Goal: Browse casually

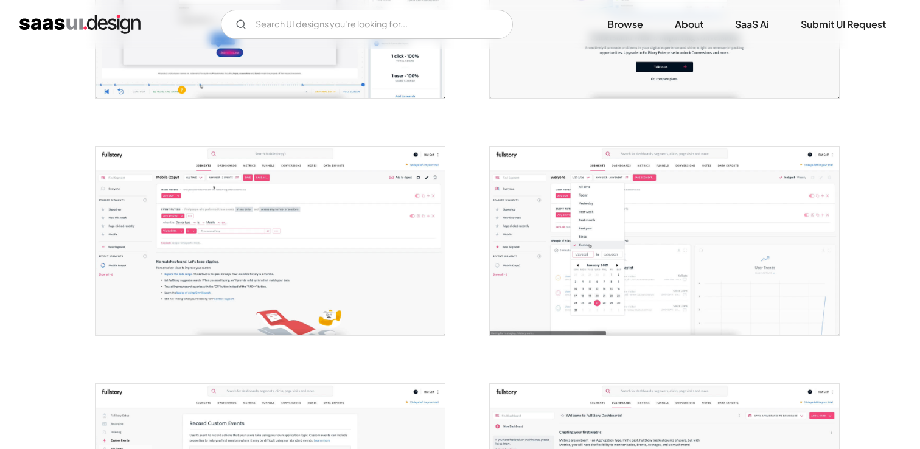
scroll to position [376, 0]
click at [208, 220] on img "open lightbox" at bounding box center [269, 240] width 349 height 189
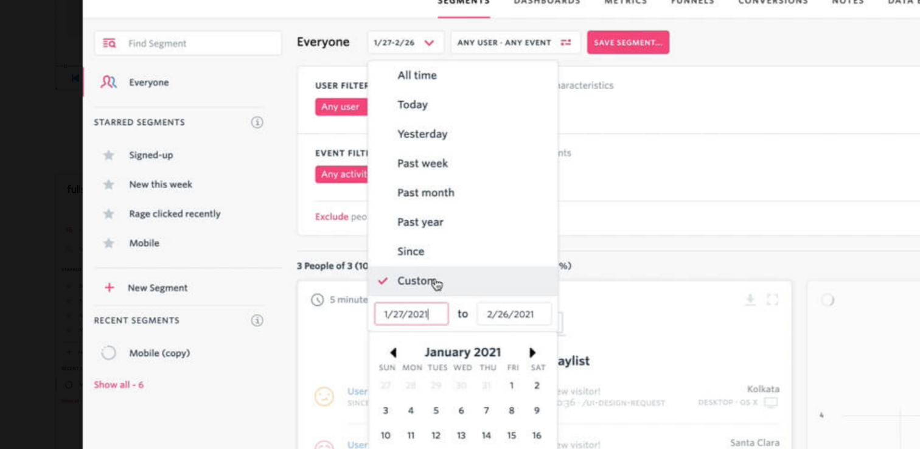
drag, startPoint x: 318, startPoint y: 129, endPoint x: 280, endPoint y: 130, distance: 37.7
click at [290, 125] on img at bounding box center [460, 197] width 699 height 377
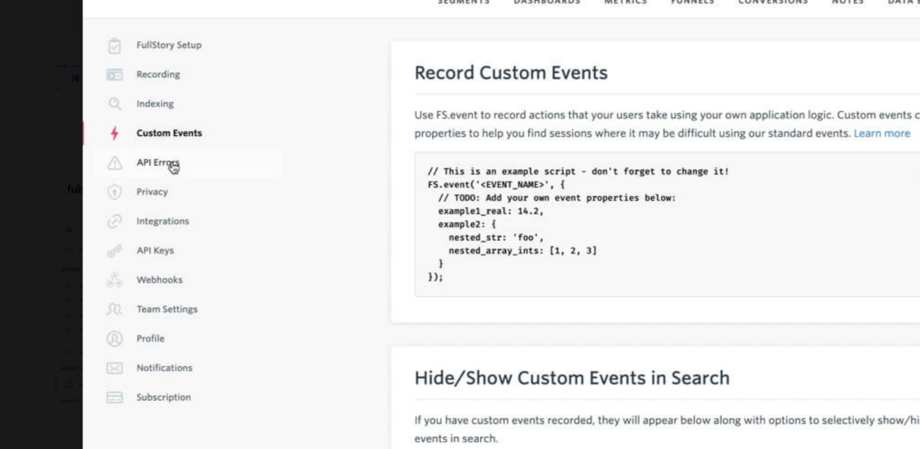
click at [69, 107] on div at bounding box center [460, 197] width 920 height 377
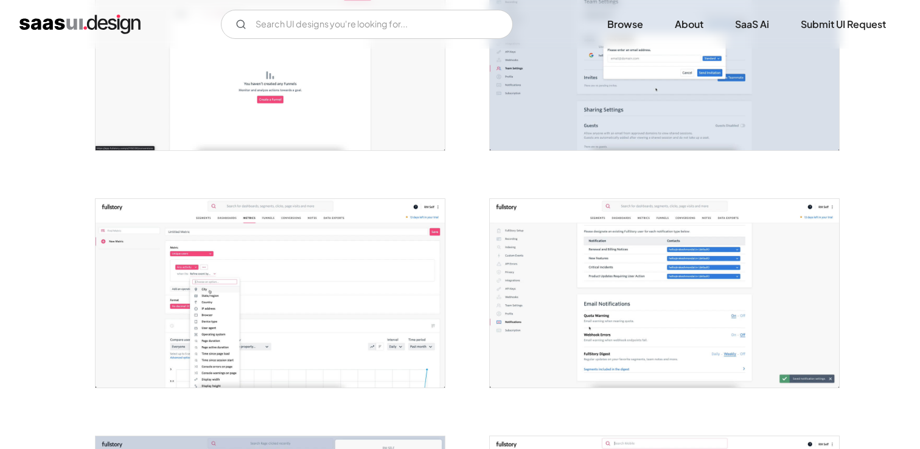
scroll to position [1314, 0]
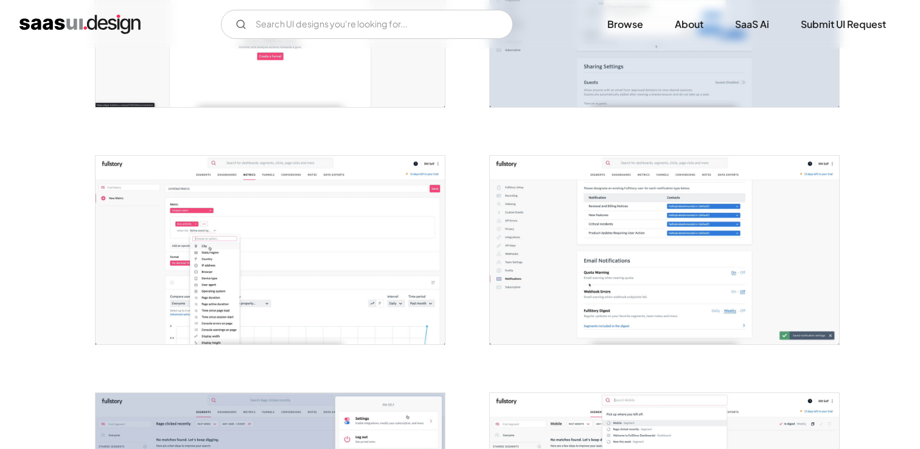
click at [220, 235] on img "open lightbox" at bounding box center [269, 250] width 349 height 189
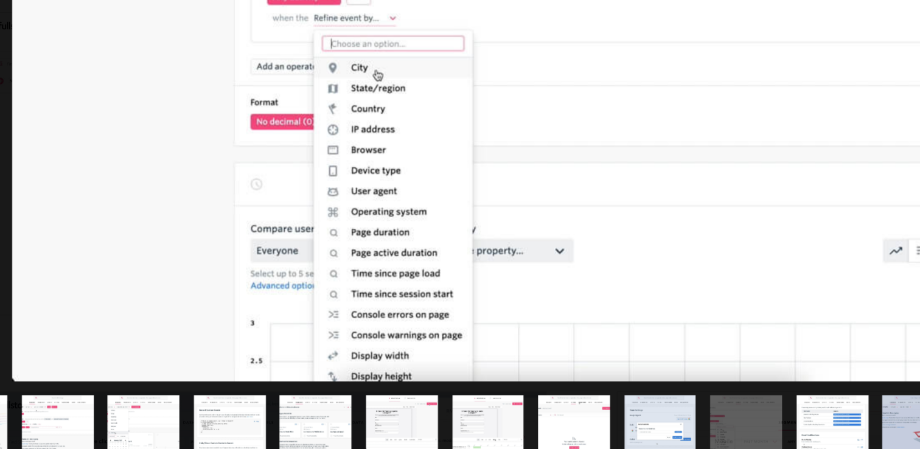
scroll to position [1314, 0]
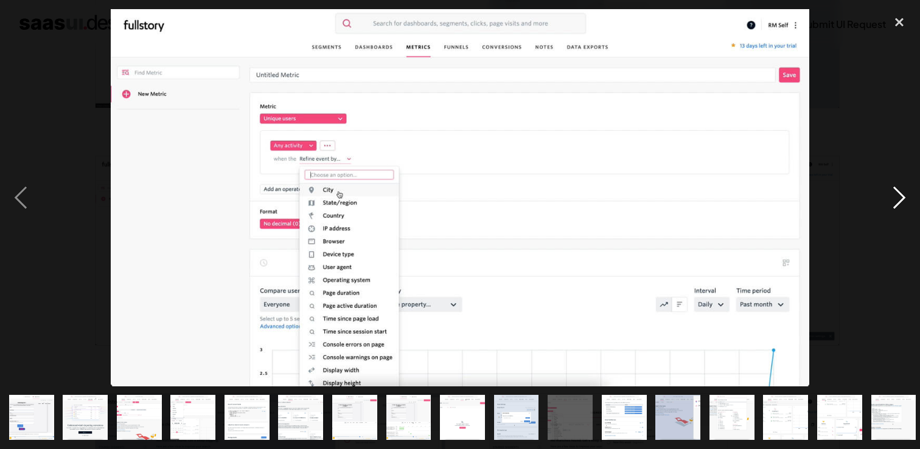
click at [904, 191] on div "next image" at bounding box center [898, 197] width 41 height 377
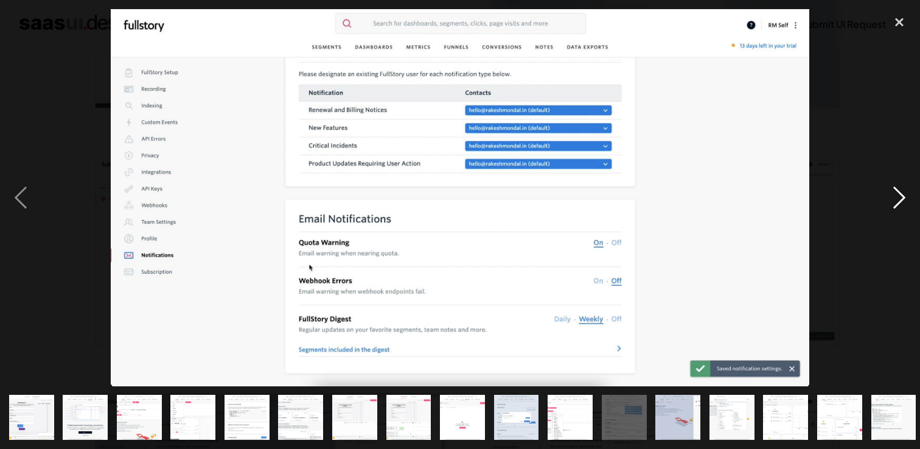
click at [904, 191] on div "next image" at bounding box center [898, 197] width 41 height 377
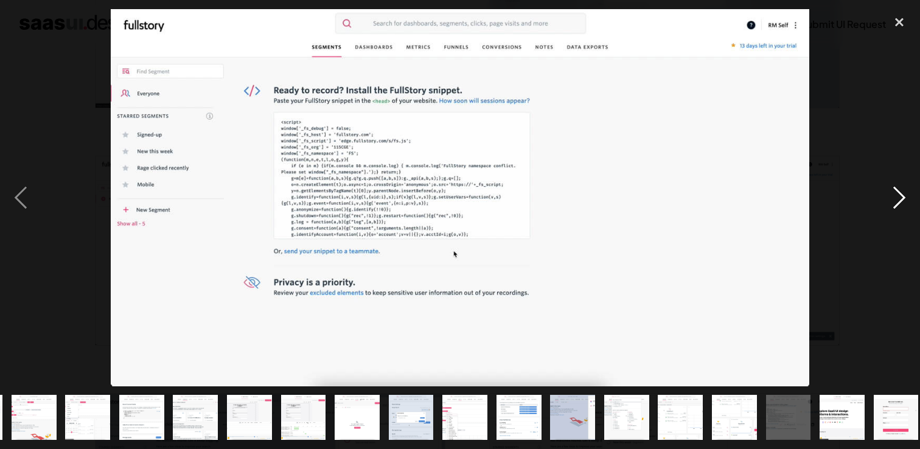
scroll to position [0, 113]
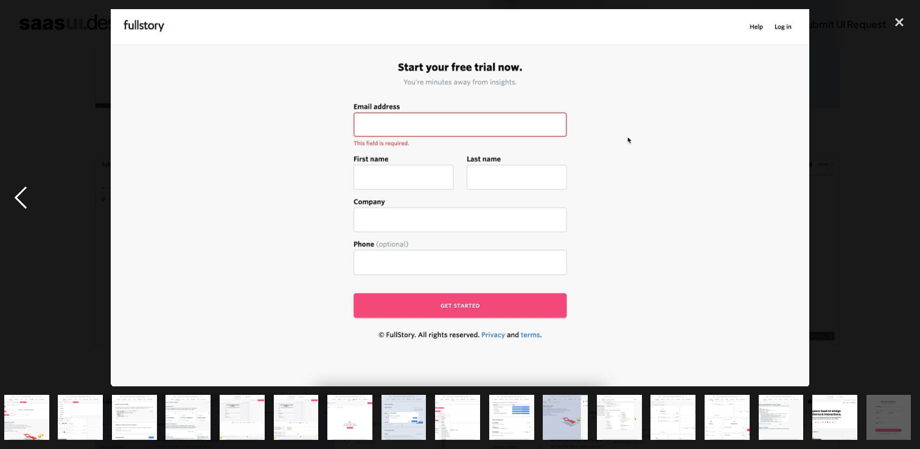
click at [13, 103] on div "previous image" at bounding box center [20, 197] width 41 height 377
